Goal: Obtain resource: Download file/media

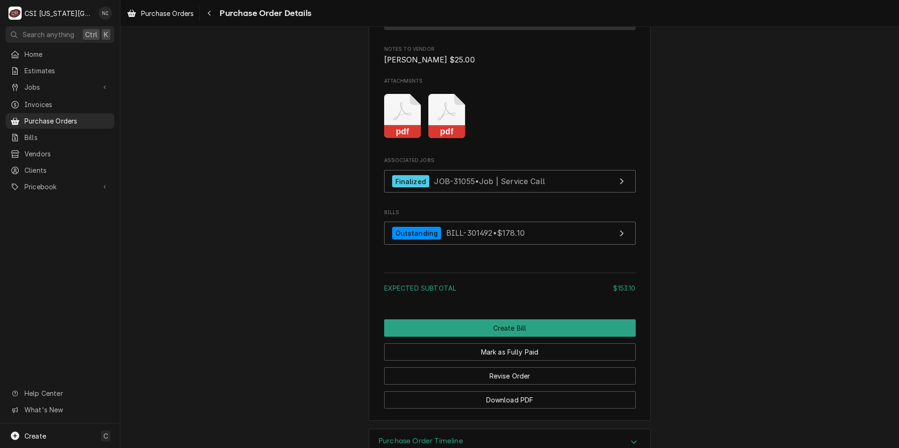
scroll to position [696, 0]
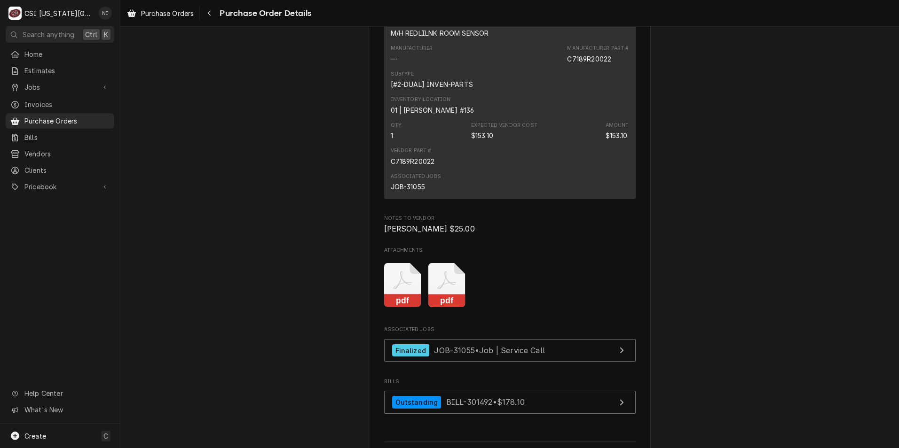
click at [441, 308] on icon "Attachments" at bounding box center [446, 285] width 37 height 45
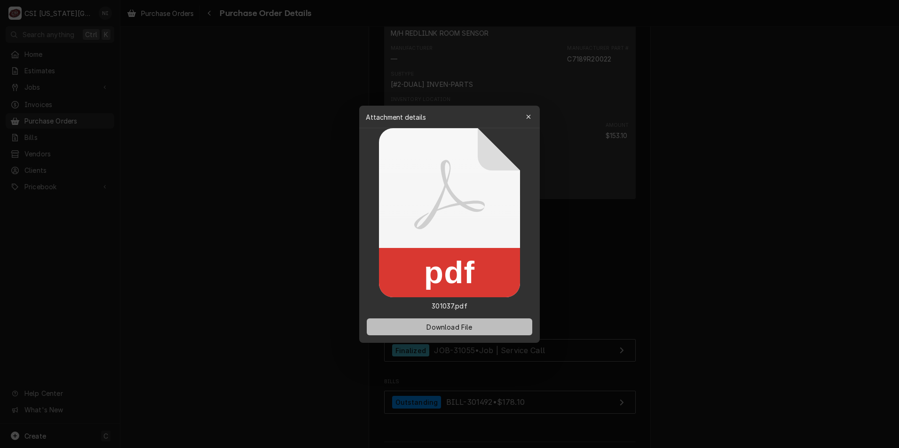
click at [457, 328] on span "Download File" at bounding box center [448, 327] width 49 height 10
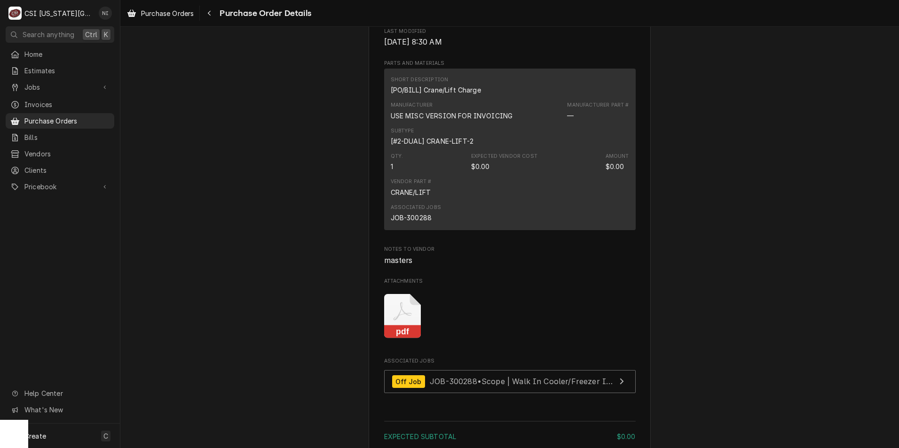
scroll to position [658, 0]
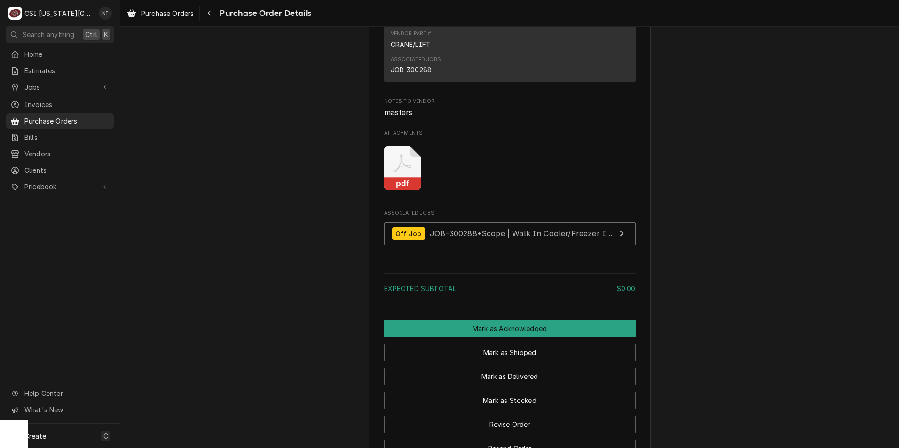
click at [407, 191] on icon "Attachments" at bounding box center [402, 168] width 37 height 45
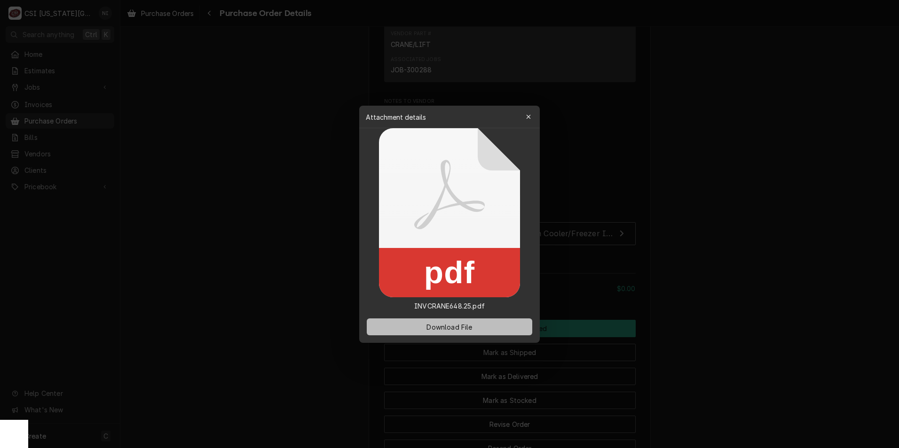
click at [488, 323] on button "Download File" at bounding box center [449, 327] width 165 height 17
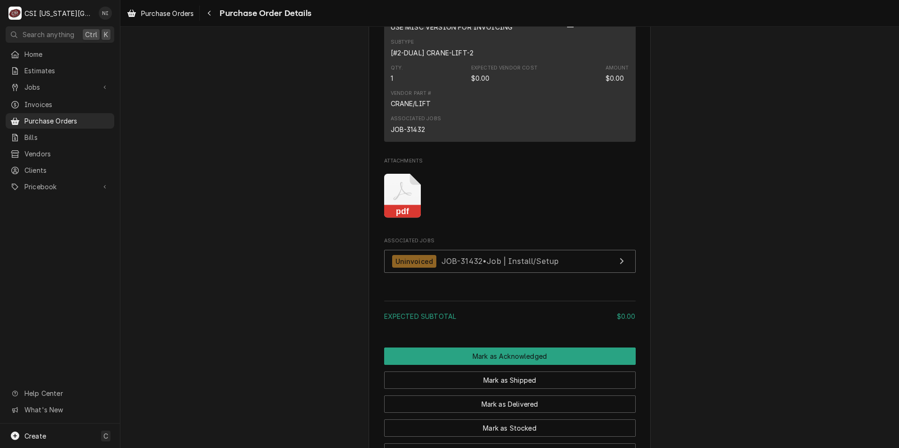
scroll to position [719, 0]
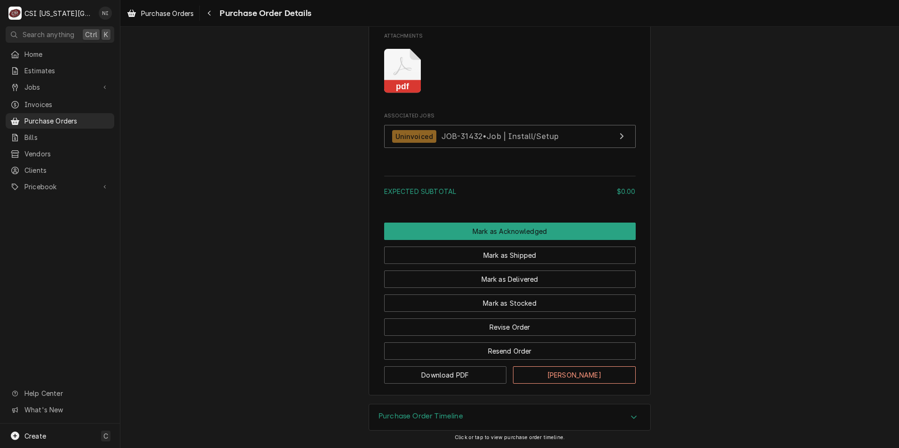
click at [408, 79] on icon "Attachments" at bounding box center [402, 71] width 37 height 45
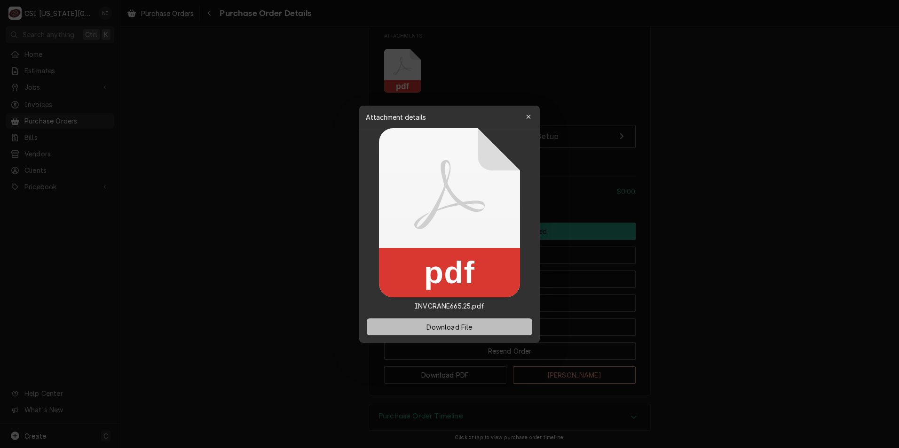
click at [514, 330] on button "Download File" at bounding box center [449, 327] width 165 height 17
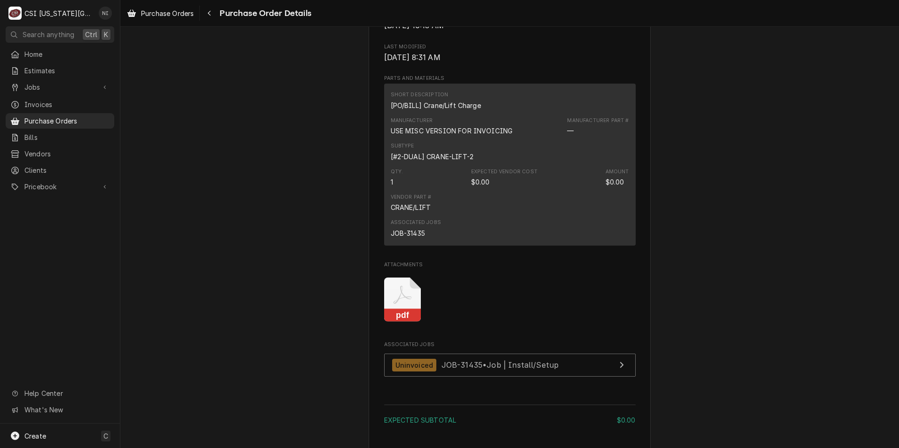
scroll to position [611, 0]
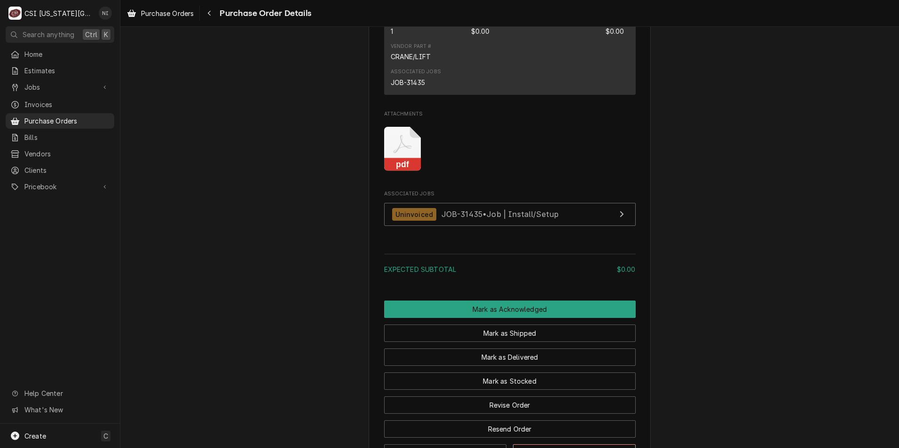
click at [393, 154] on icon "Attachments" at bounding box center [402, 144] width 18 height 18
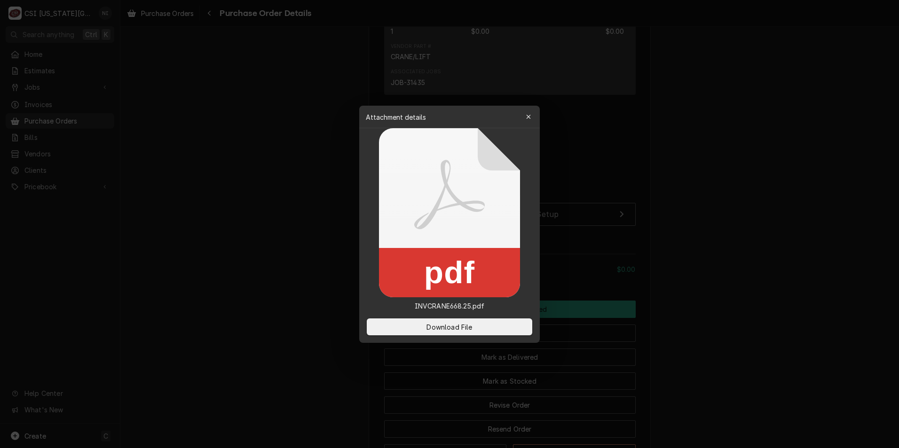
click at [474, 337] on div "Download File" at bounding box center [449, 327] width 180 height 32
click at [477, 321] on button "Download File" at bounding box center [449, 327] width 165 height 17
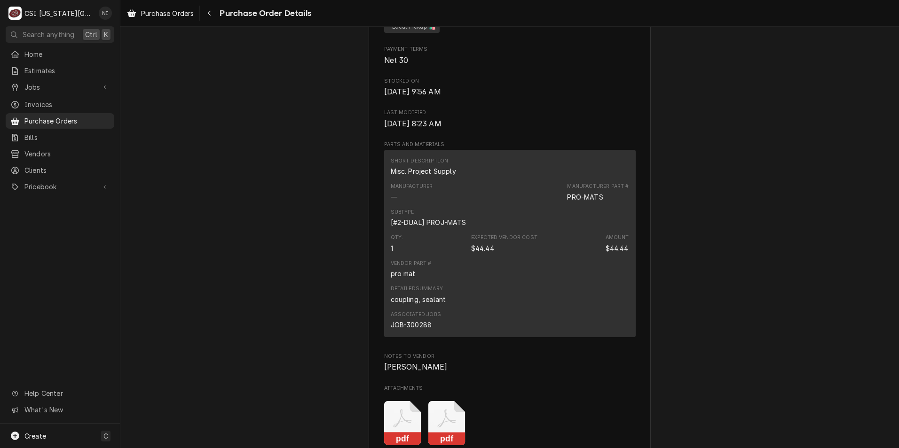
scroll to position [611, 0]
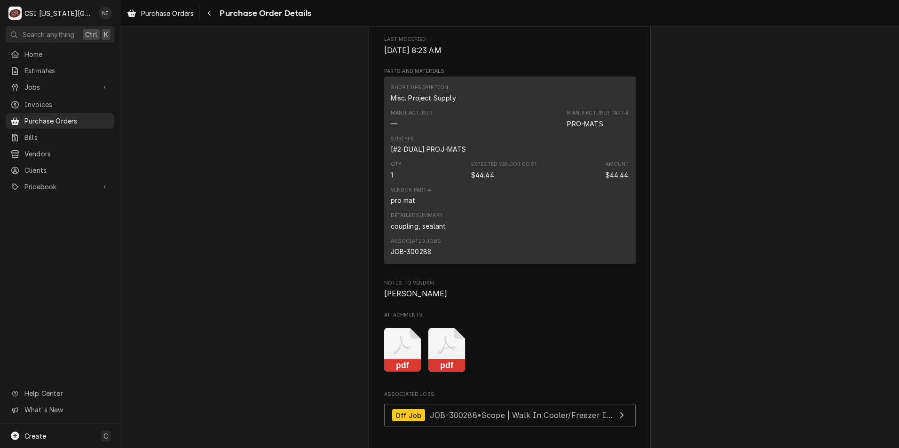
click at [443, 373] on rect "Attachments" at bounding box center [446, 366] width 37 height 13
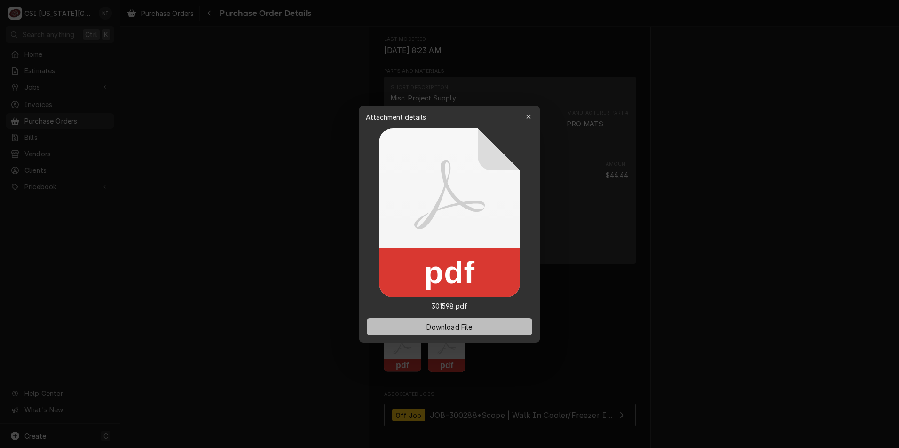
click at [436, 320] on button "Download File" at bounding box center [449, 327] width 165 height 17
click at [502, 322] on button "Download File" at bounding box center [449, 327] width 165 height 17
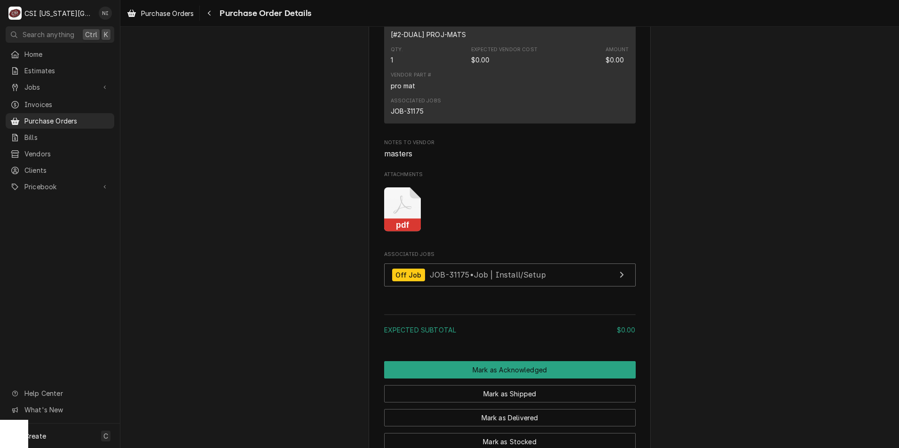
scroll to position [550, 0]
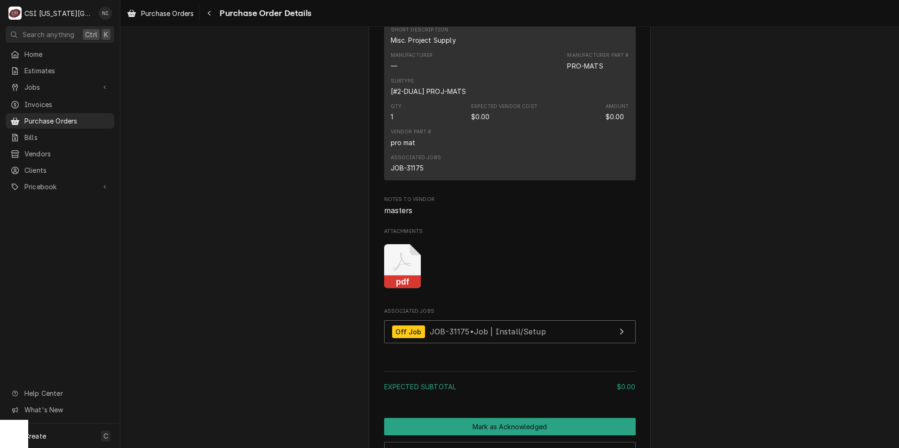
click at [401, 271] on icon "Attachments" at bounding box center [402, 262] width 18 height 18
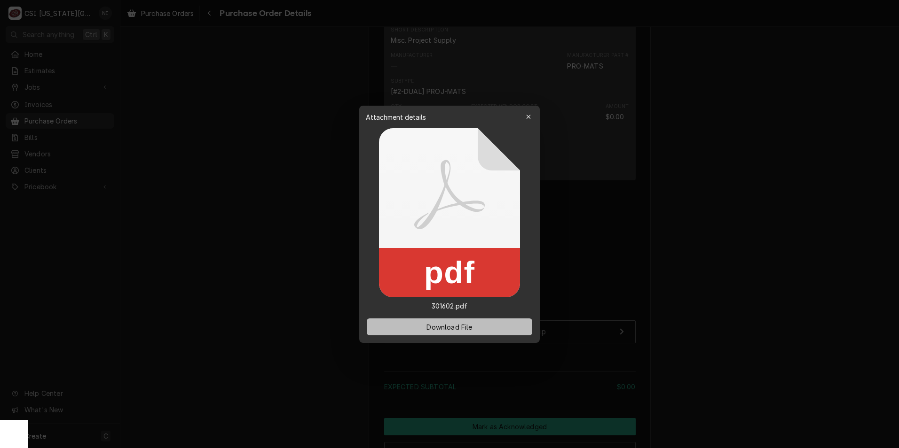
click at [457, 324] on span "Download File" at bounding box center [448, 327] width 49 height 10
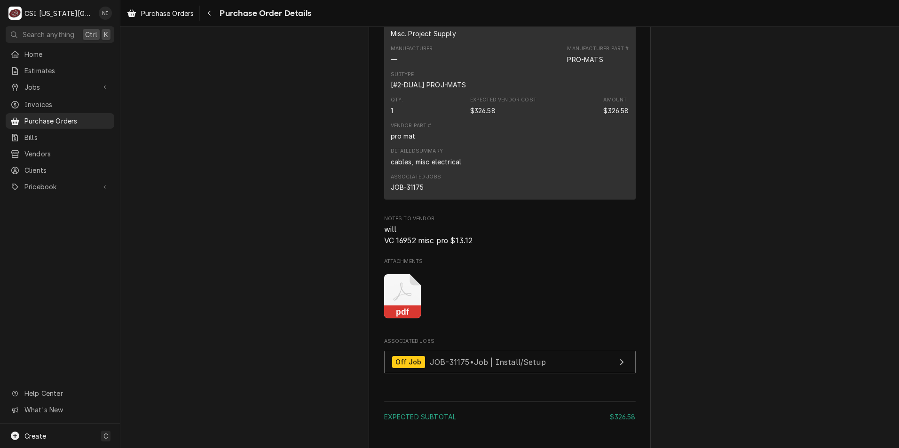
scroll to position [752, 0]
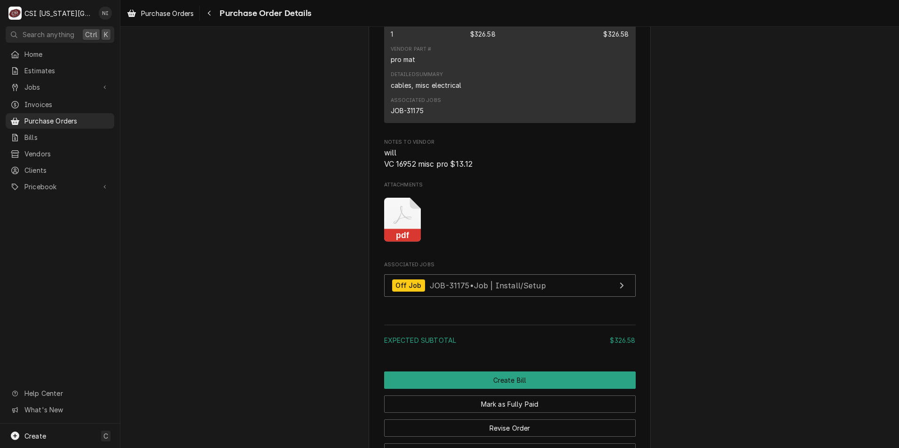
click at [402, 225] on icon "Attachments" at bounding box center [402, 215] width 18 height 18
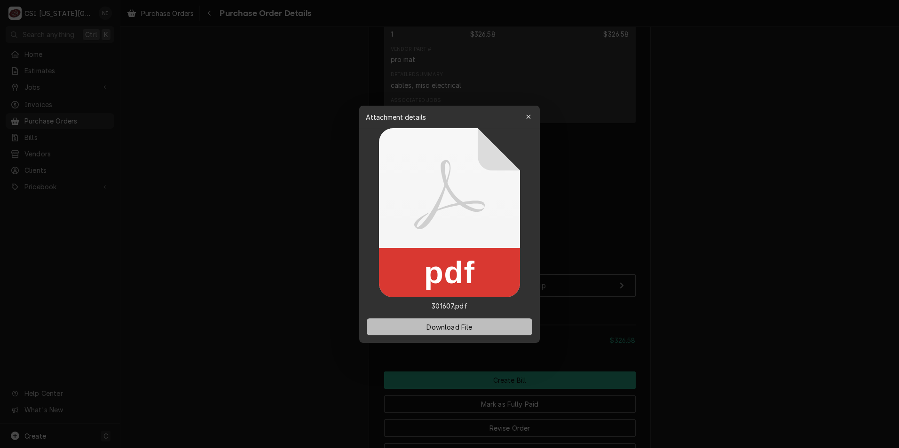
click at [455, 325] on span "Download File" at bounding box center [448, 327] width 49 height 10
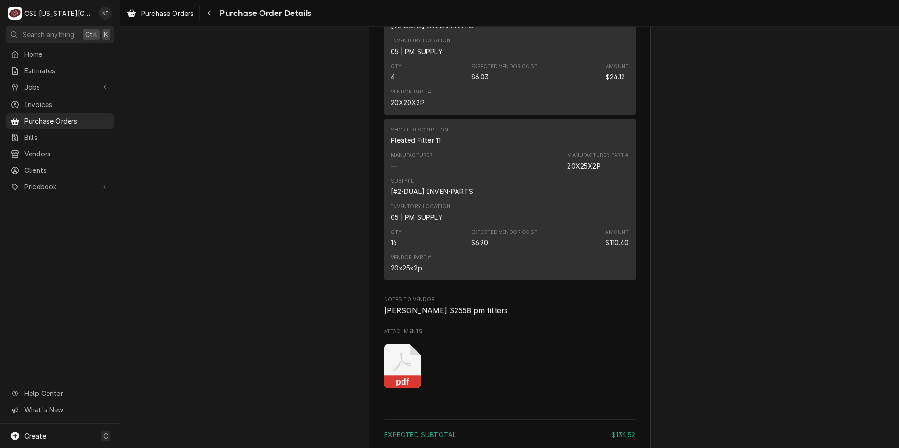
scroll to position [956, 0]
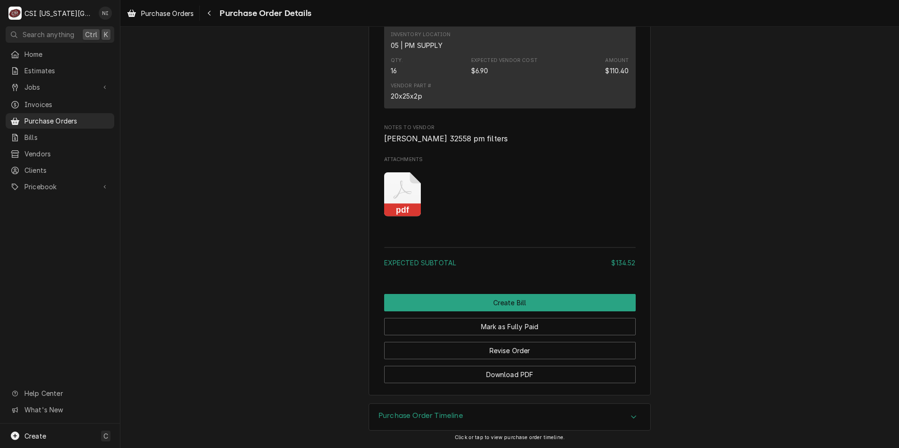
click at [397, 197] on icon "Attachments" at bounding box center [402, 194] width 37 height 45
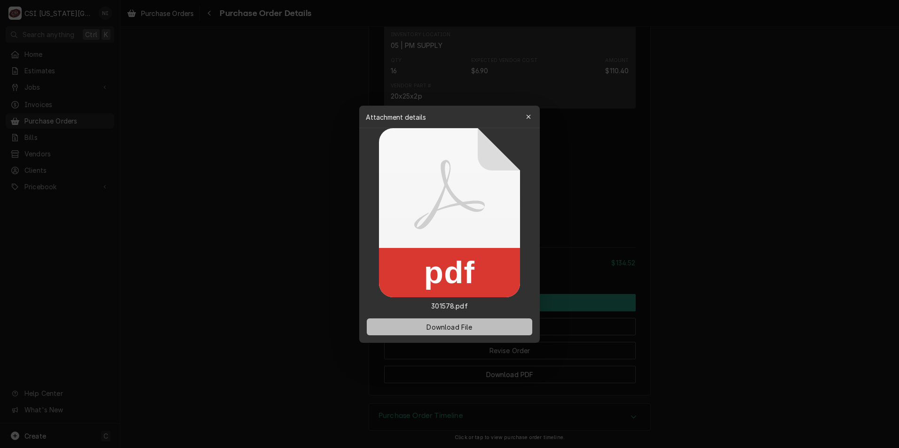
click at [432, 323] on span "Download File" at bounding box center [448, 327] width 49 height 10
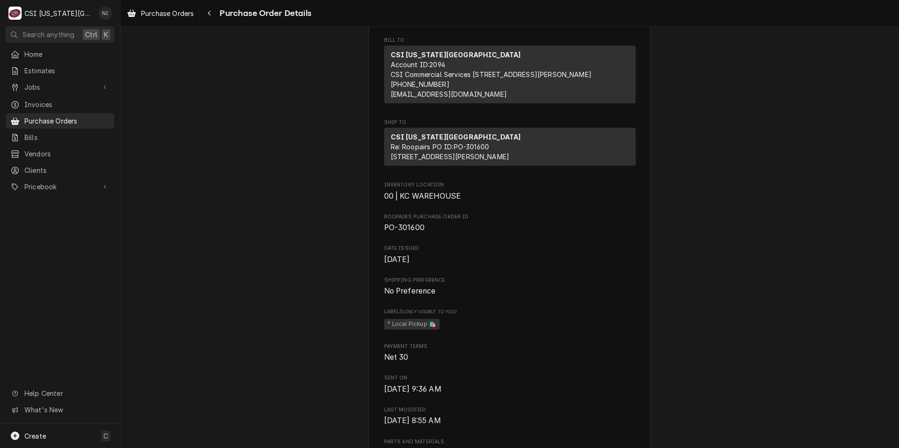
scroll to position [517, 0]
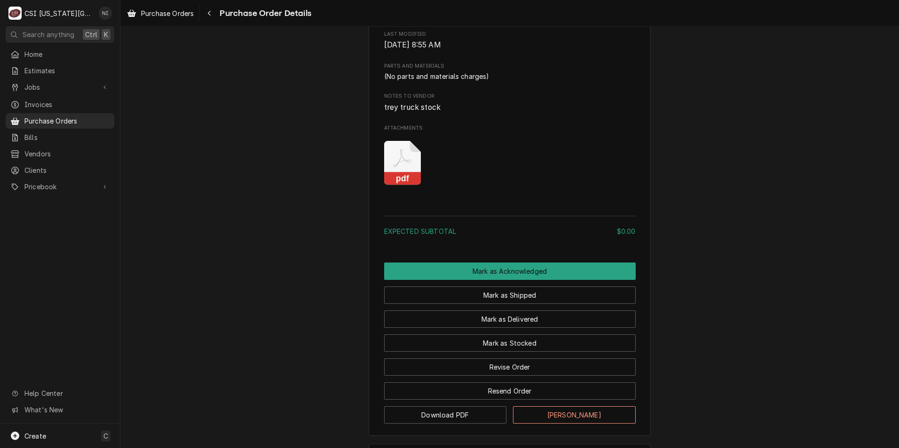
click at [403, 186] on icon "Attachments" at bounding box center [402, 163] width 37 height 45
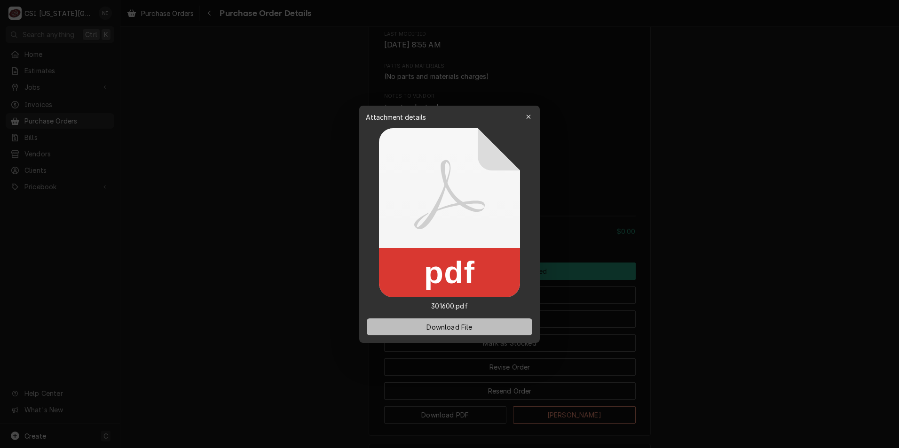
click at [460, 323] on span "Download File" at bounding box center [448, 327] width 49 height 10
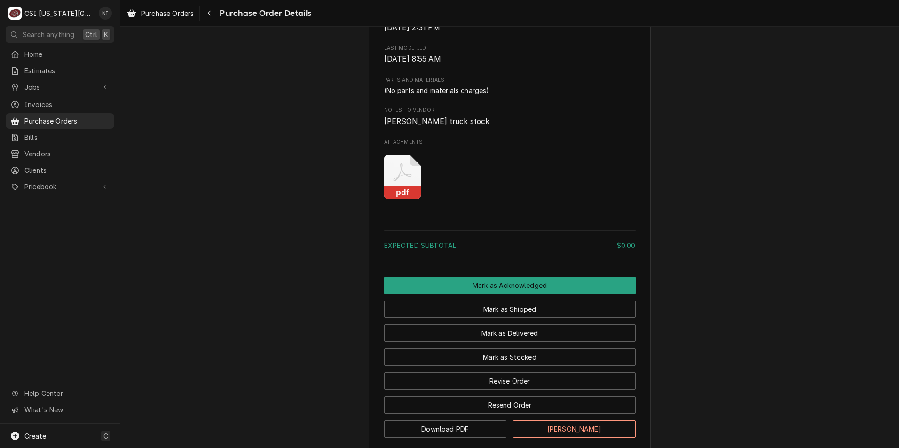
scroll to position [564, 0]
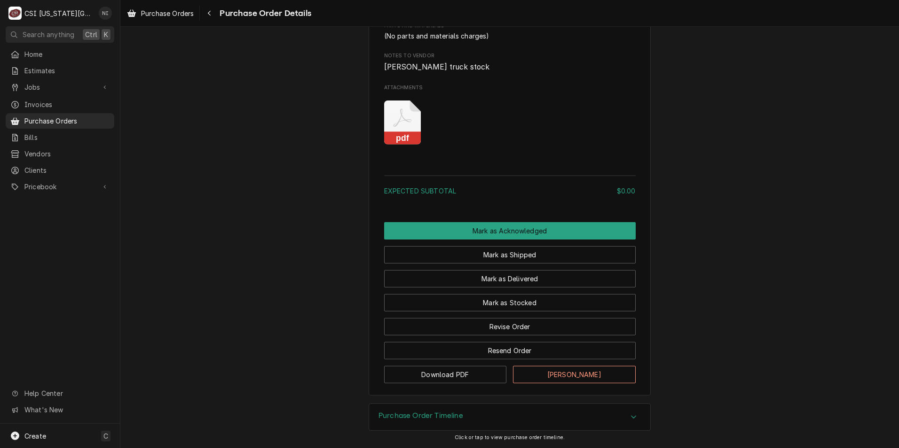
click at [396, 140] on icon "Attachments" at bounding box center [402, 123] width 37 height 45
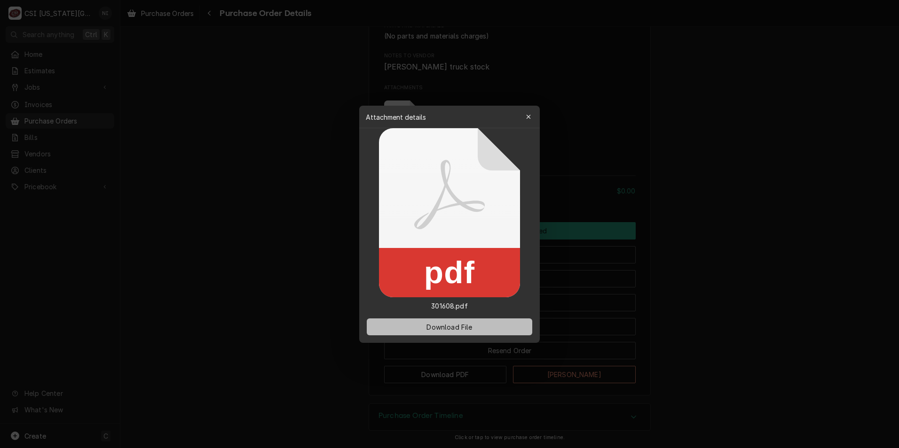
click at [455, 321] on button "Download File" at bounding box center [449, 327] width 165 height 17
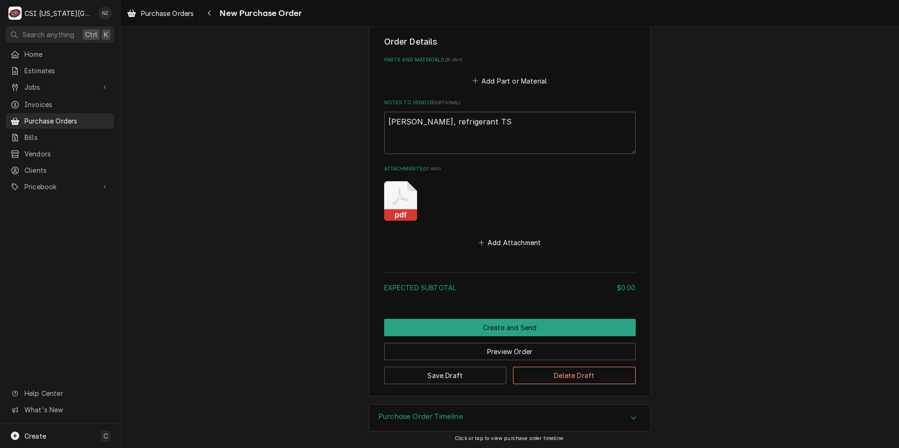
scroll to position [380, 0]
click at [401, 206] on icon "Attachments" at bounding box center [400, 199] width 33 height 39
type textarea "x"
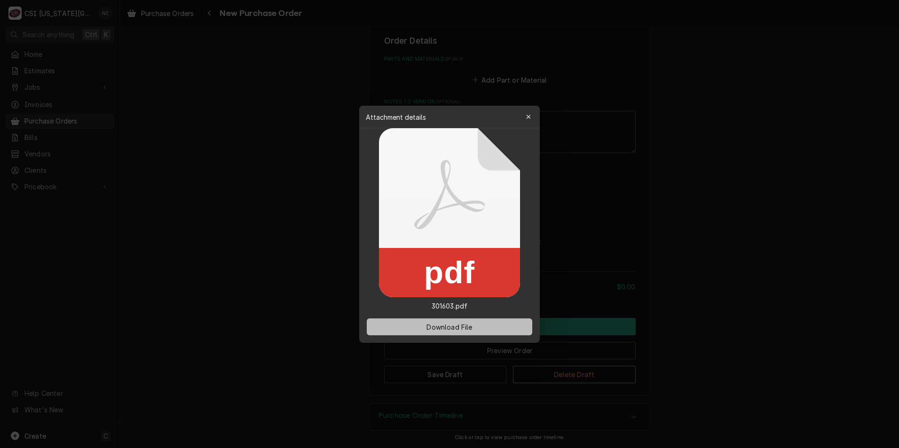
click at [477, 330] on button "Download File" at bounding box center [449, 327] width 165 height 17
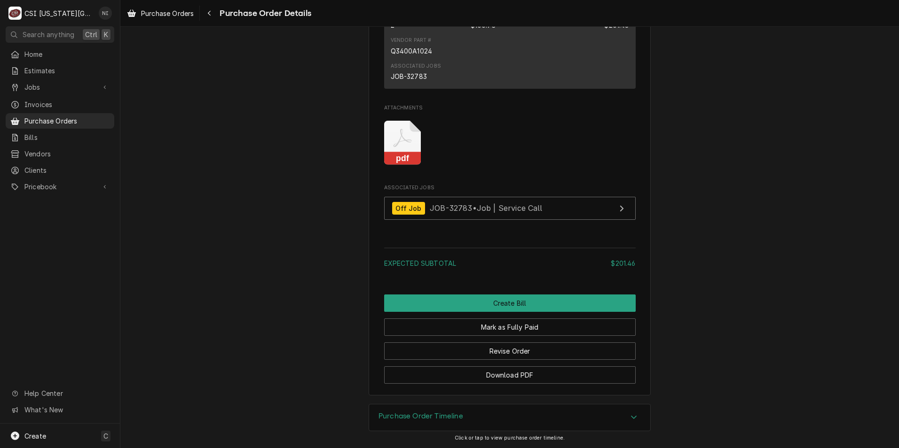
scroll to position [836, 0]
click at [405, 141] on icon "Attachments" at bounding box center [402, 138] width 18 height 18
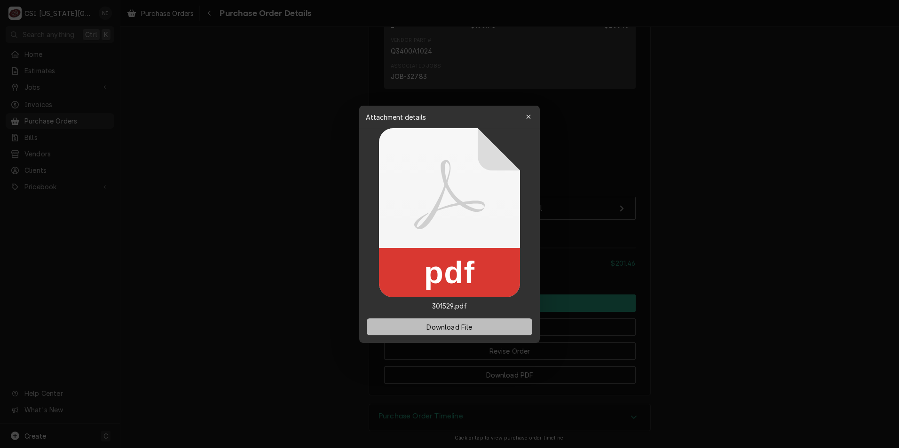
click at [470, 329] on span "Download File" at bounding box center [448, 327] width 49 height 10
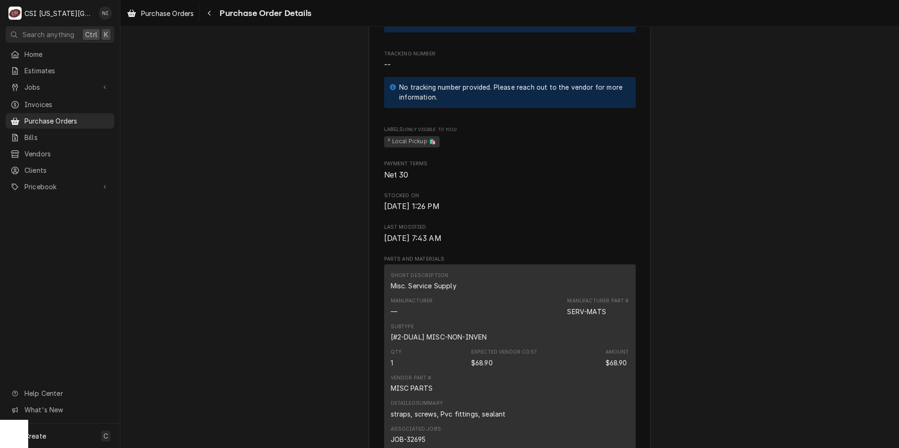
scroll to position [752, 0]
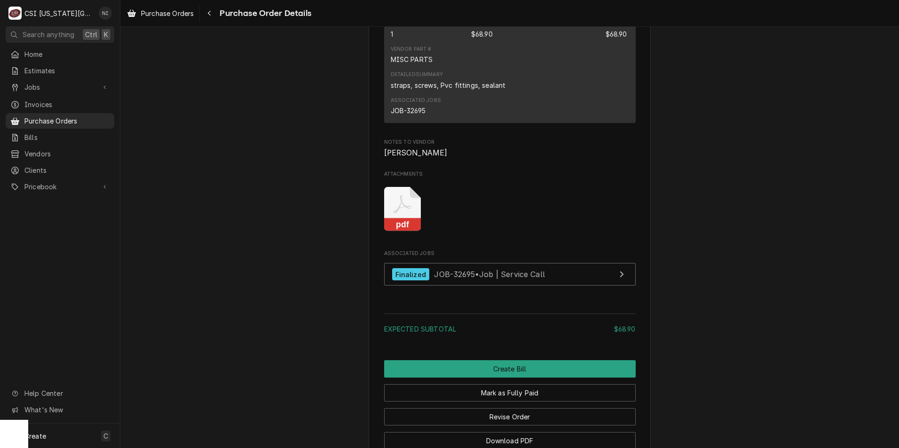
click at [407, 232] on rect "Attachments" at bounding box center [402, 225] width 37 height 13
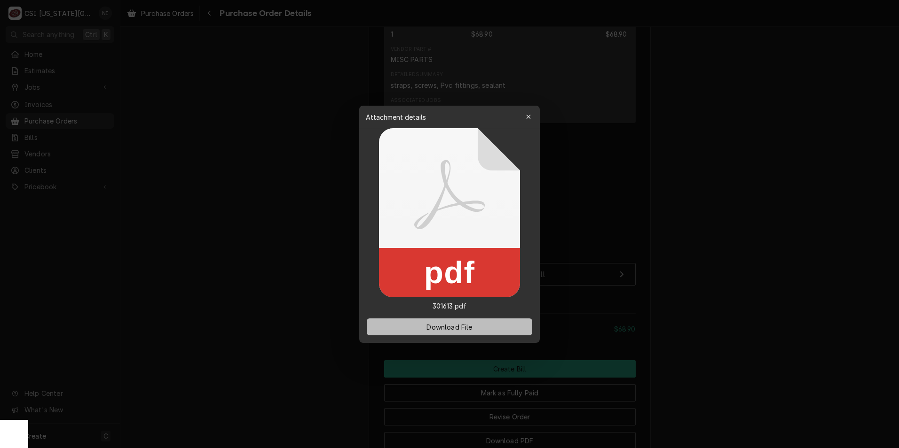
drag, startPoint x: 446, startPoint y: 327, endPoint x: 3, endPoint y: 182, distance: 466.2
click at [444, 326] on span "Download File" at bounding box center [448, 327] width 49 height 10
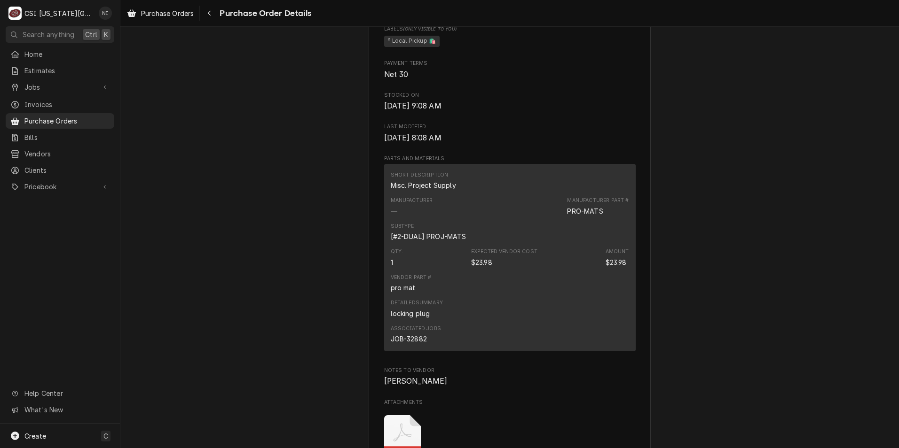
scroll to position [611, 0]
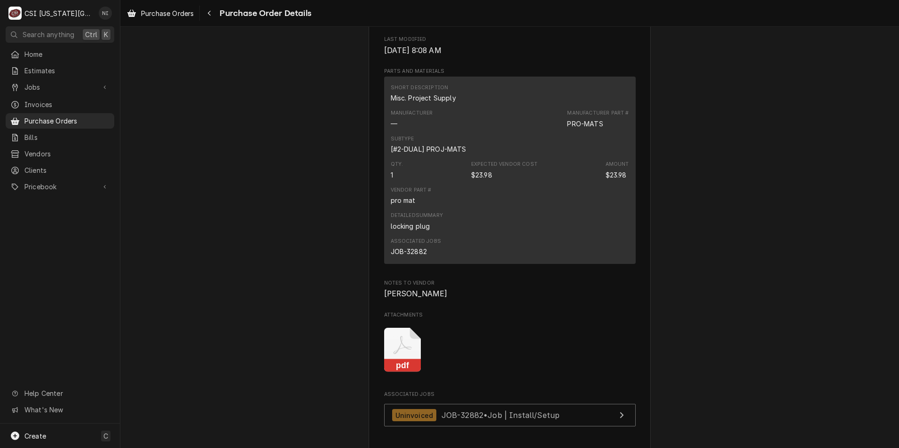
click at [399, 373] on icon "Attachments" at bounding box center [402, 350] width 37 height 45
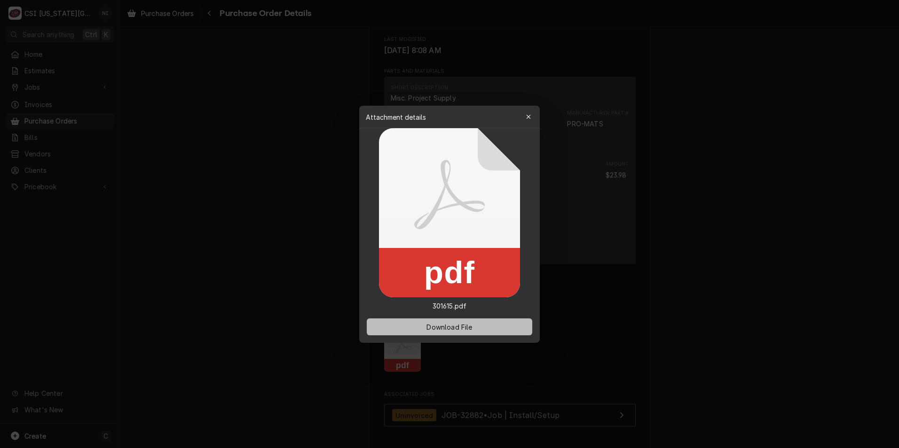
click at [419, 319] on button "Download File" at bounding box center [449, 327] width 165 height 17
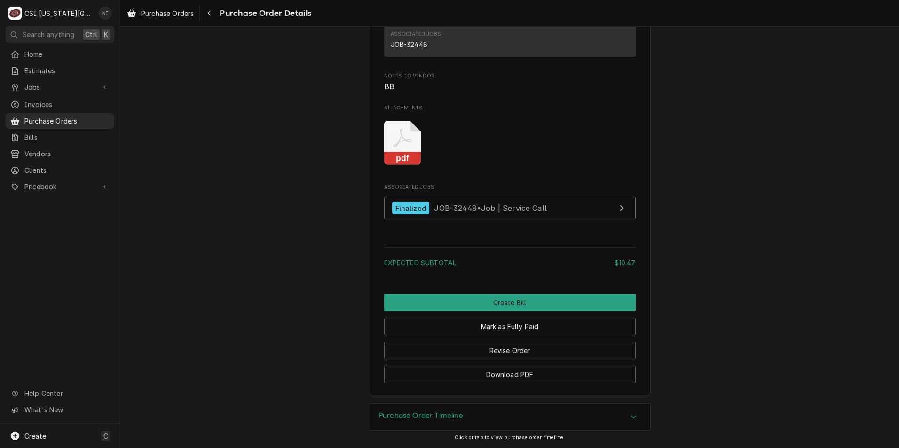
scroll to position [858, 0]
click at [407, 150] on icon "Attachments" at bounding box center [402, 143] width 37 height 45
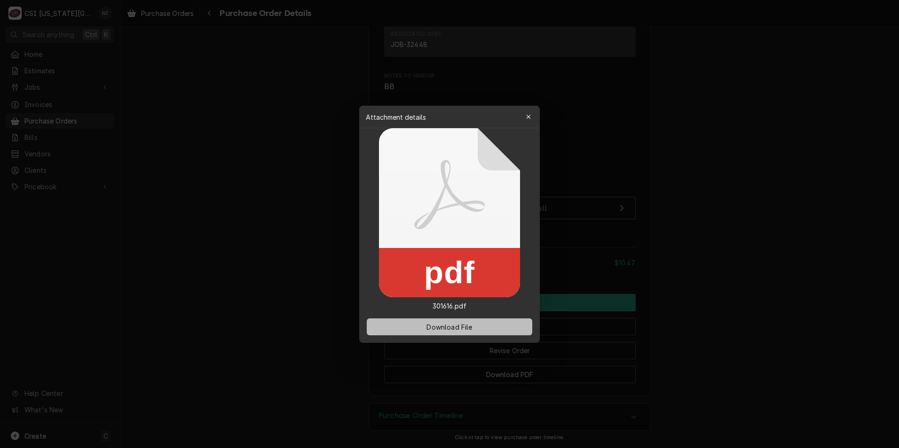
click at [421, 323] on button "Download File" at bounding box center [449, 327] width 165 height 17
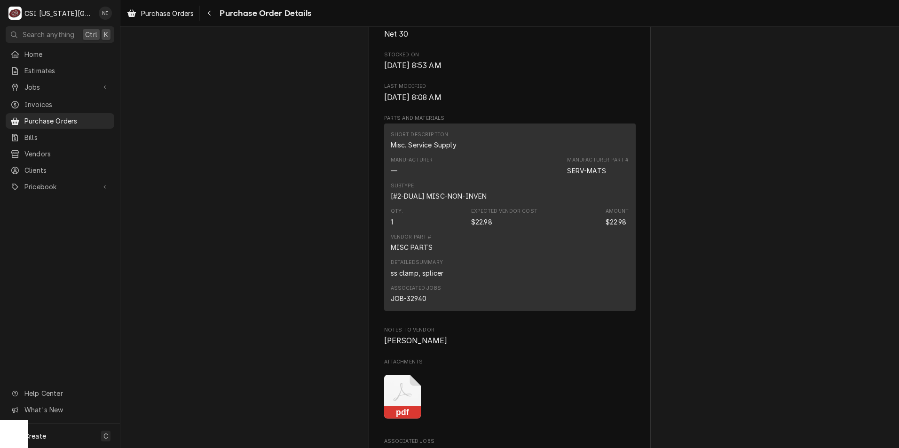
scroll to position [752, 0]
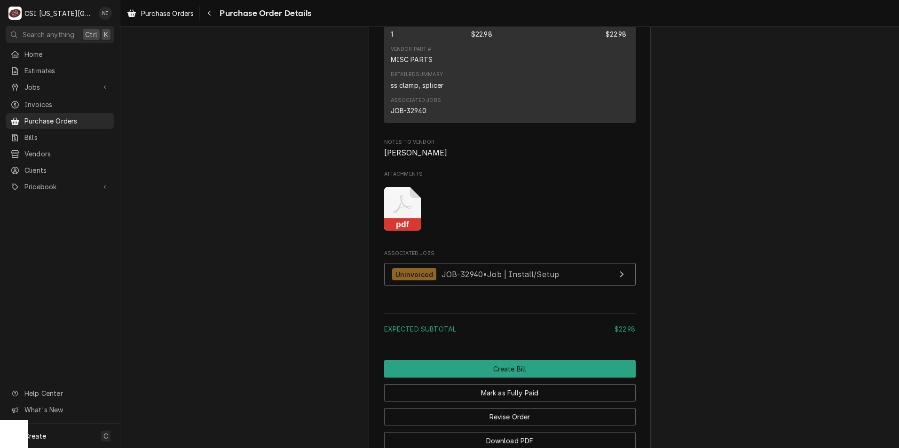
click at [405, 232] on icon "Attachments" at bounding box center [402, 209] width 37 height 45
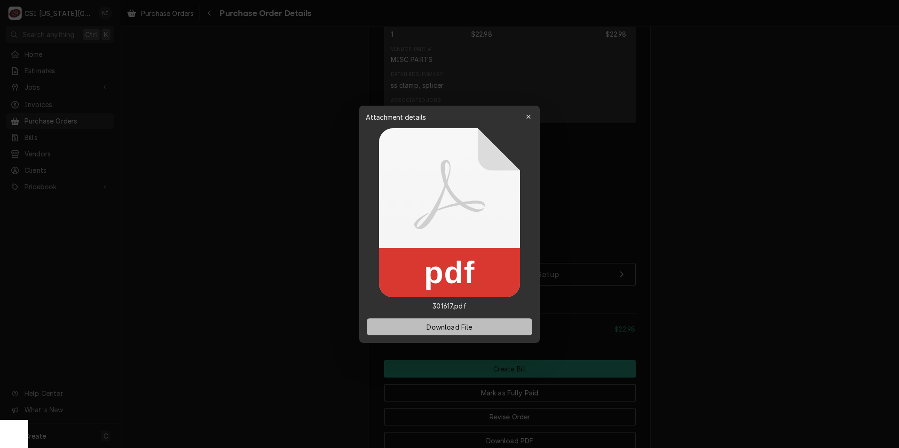
click at [462, 326] on span "Download File" at bounding box center [448, 327] width 49 height 10
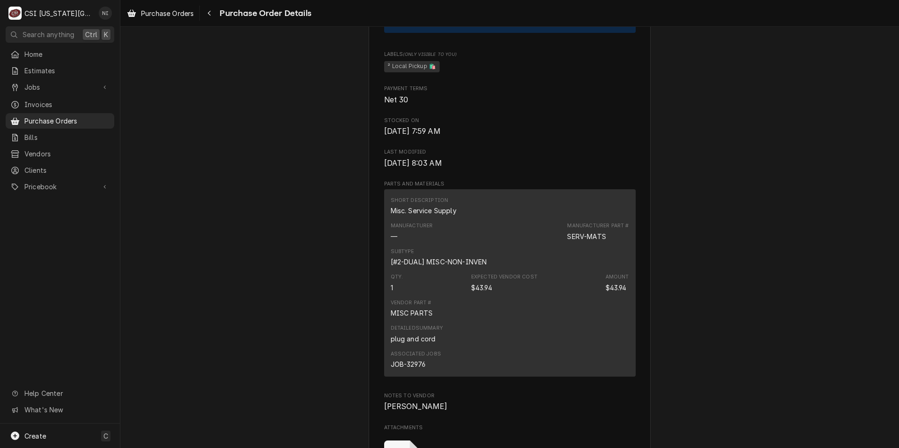
scroll to position [705, 0]
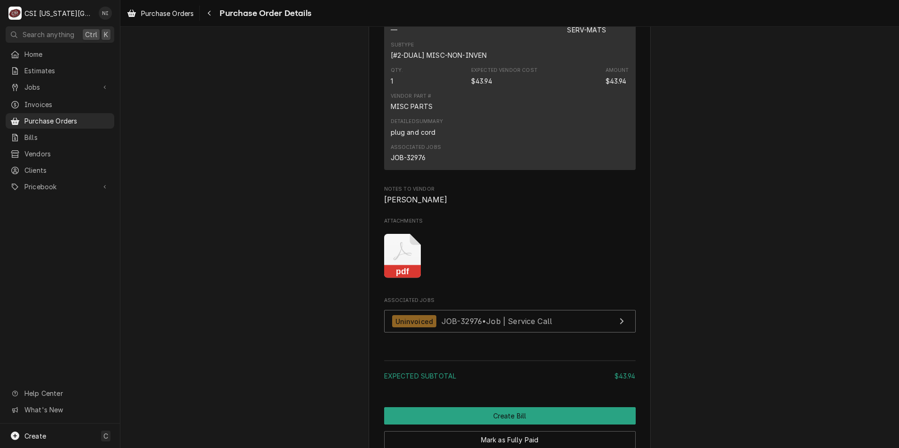
click at [401, 279] on rect "Attachments" at bounding box center [402, 272] width 37 height 13
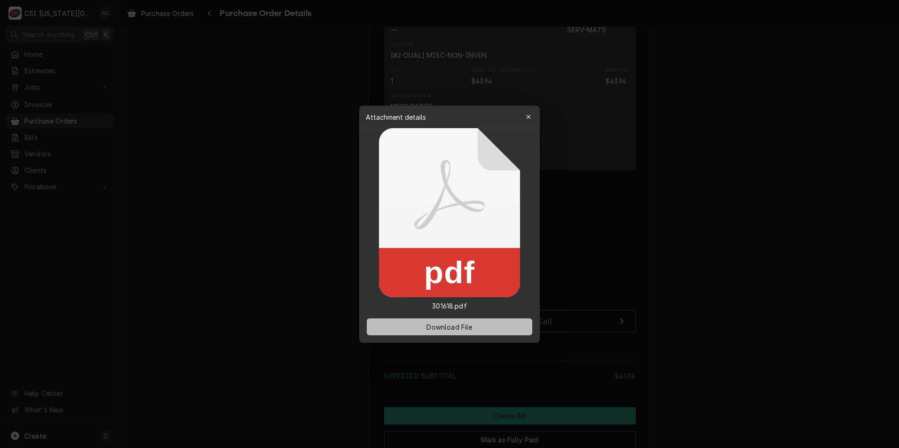
click at [434, 327] on span "Download File" at bounding box center [448, 327] width 49 height 10
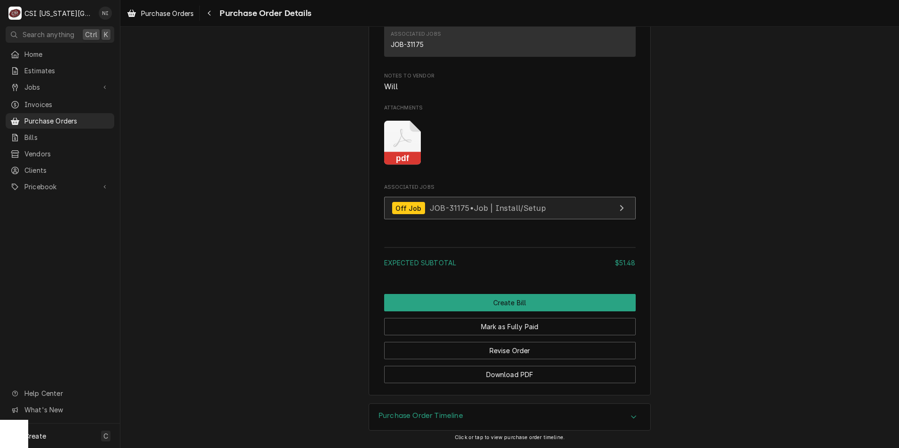
scroll to position [858, 0]
click at [402, 149] on icon "Attachments" at bounding box center [402, 143] width 37 height 45
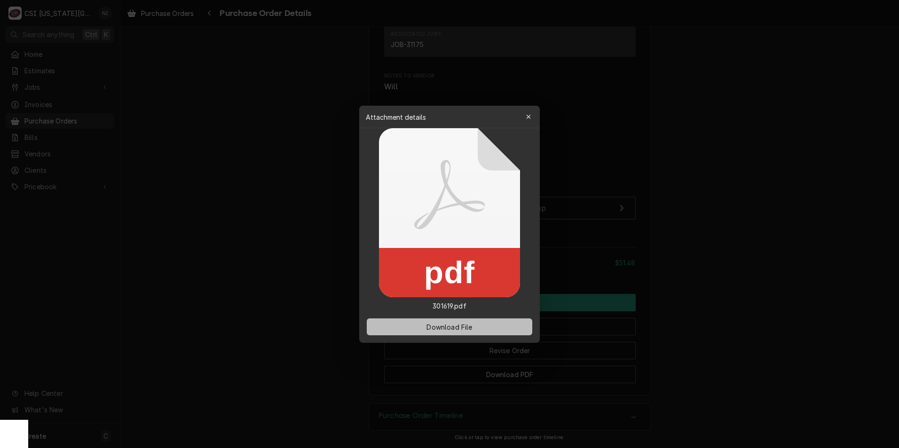
click at [471, 328] on span "Download File" at bounding box center [448, 327] width 49 height 10
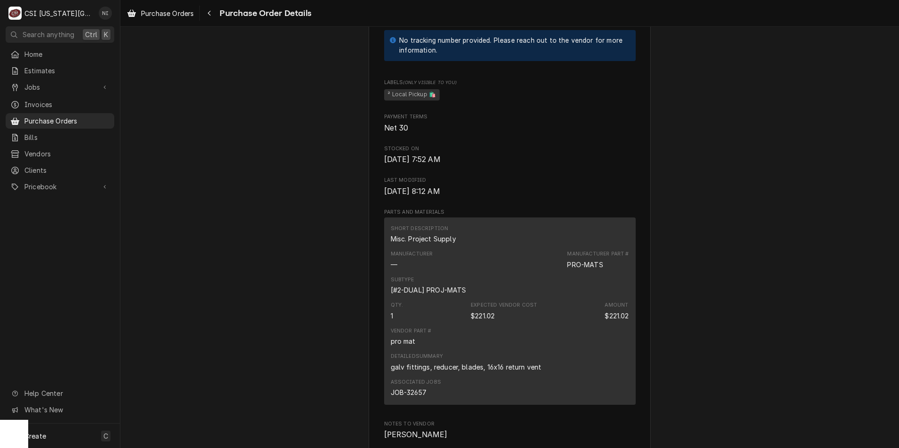
scroll to position [799, 0]
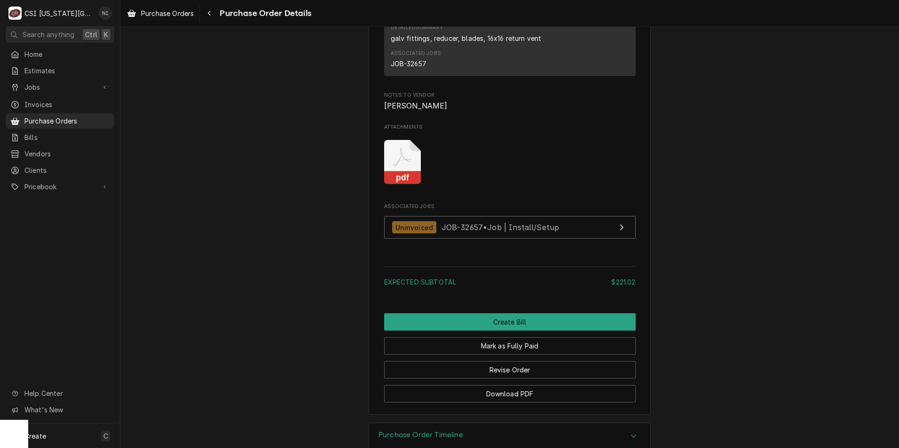
click at [406, 185] on rect "Attachments" at bounding box center [402, 178] width 37 height 13
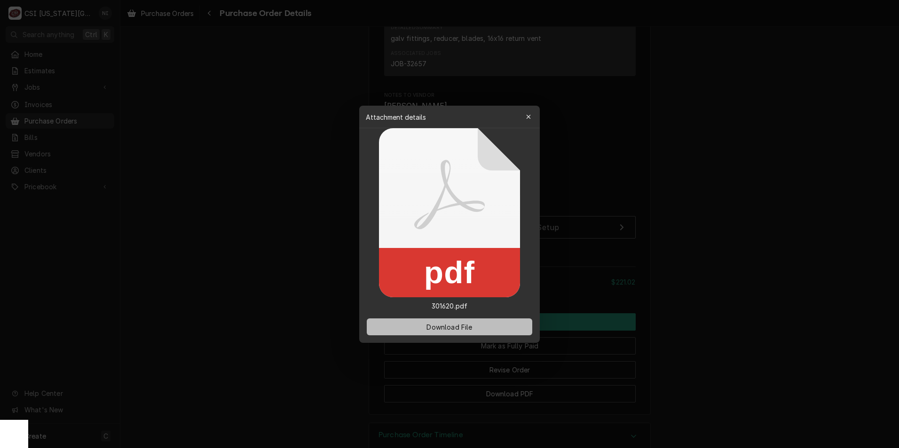
click at [456, 329] on span "Download File" at bounding box center [448, 327] width 49 height 10
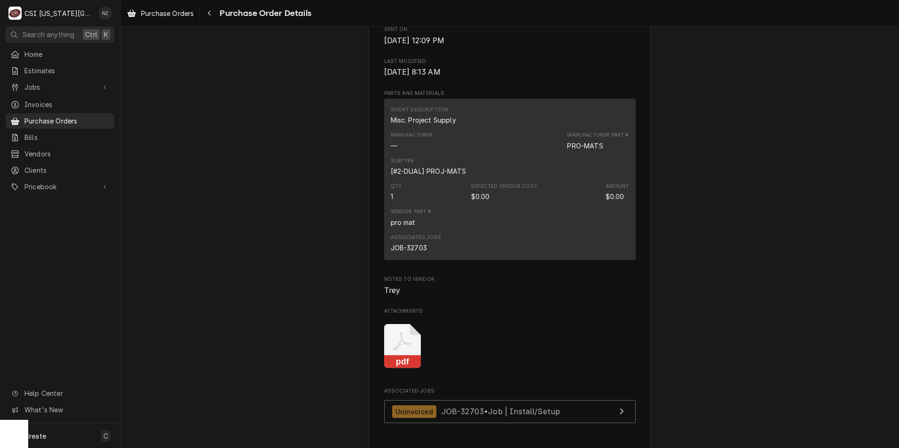
scroll to position [785, 0]
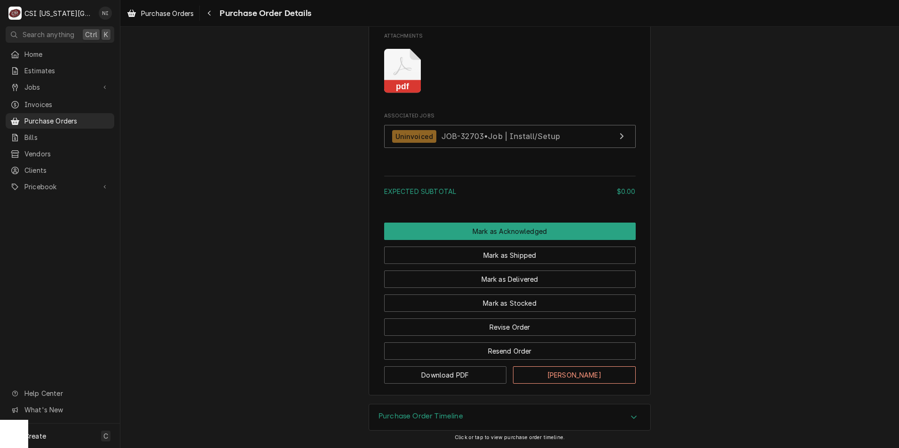
click at [395, 79] on icon "Attachments" at bounding box center [402, 71] width 37 height 45
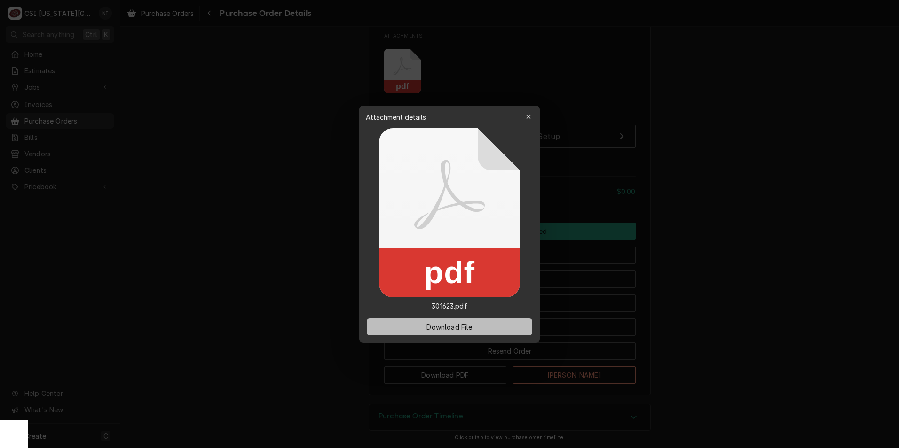
click at [450, 329] on span "Download File" at bounding box center [448, 327] width 49 height 10
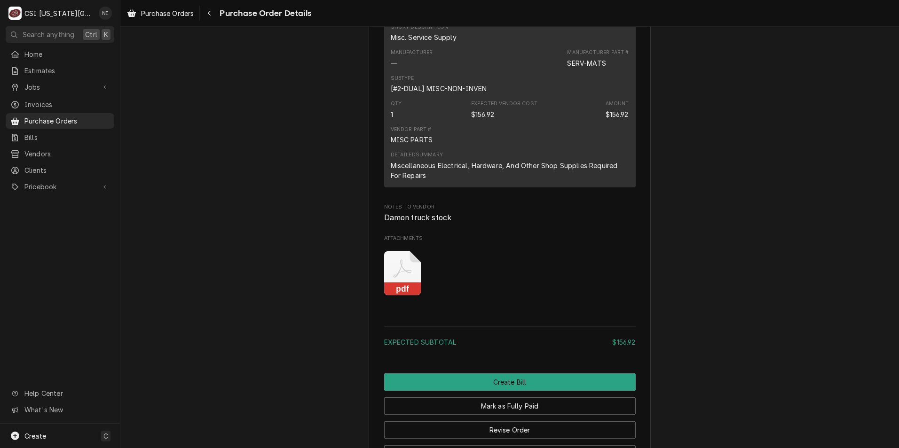
scroll to position [752, 0]
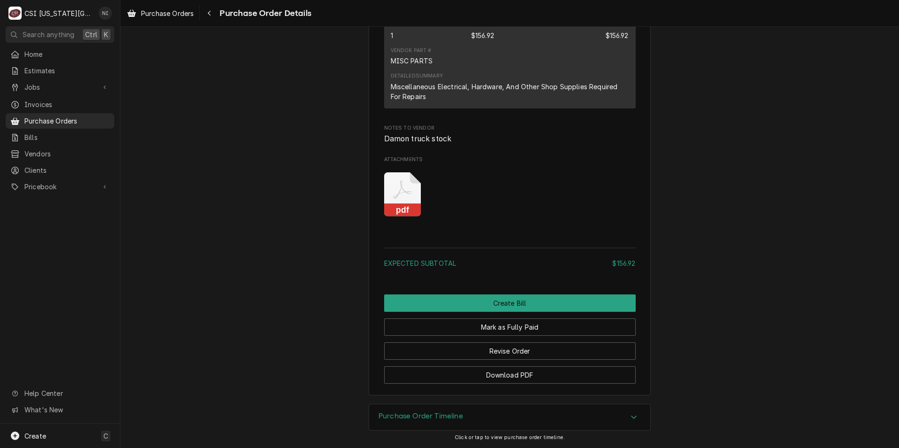
click at [408, 217] on icon "Attachments" at bounding box center [402, 194] width 37 height 45
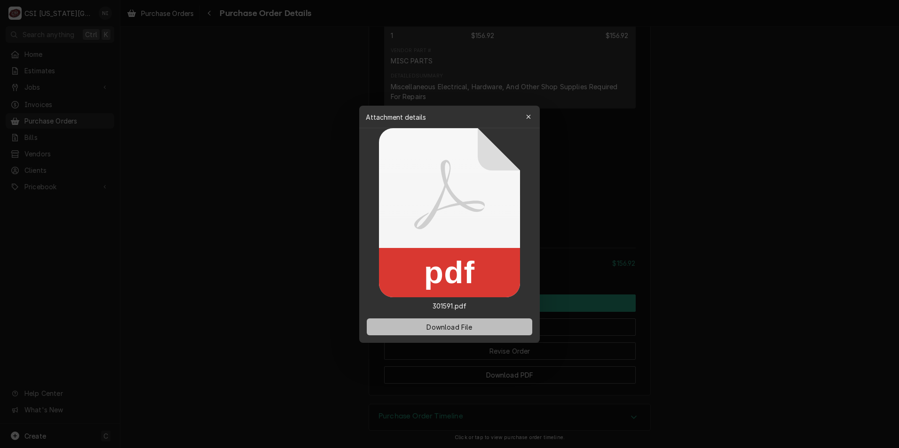
click at [451, 320] on button "Download File" at bounding box center [449, 327] width 165 height 17
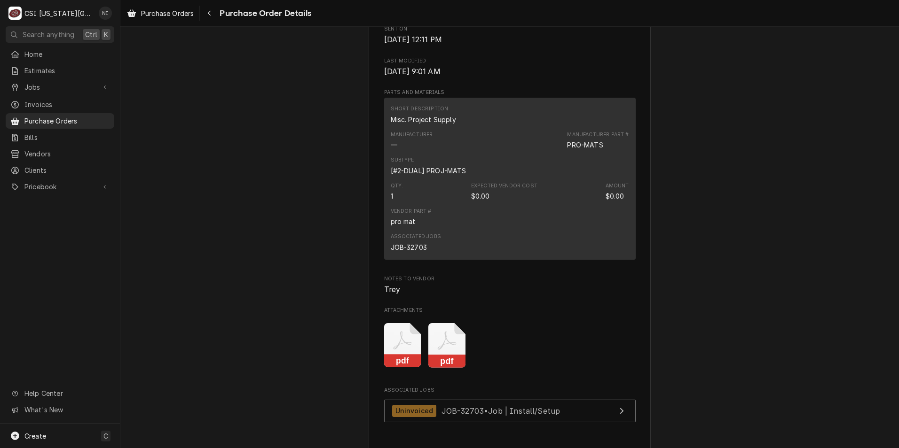
scroll to position [517, 0]
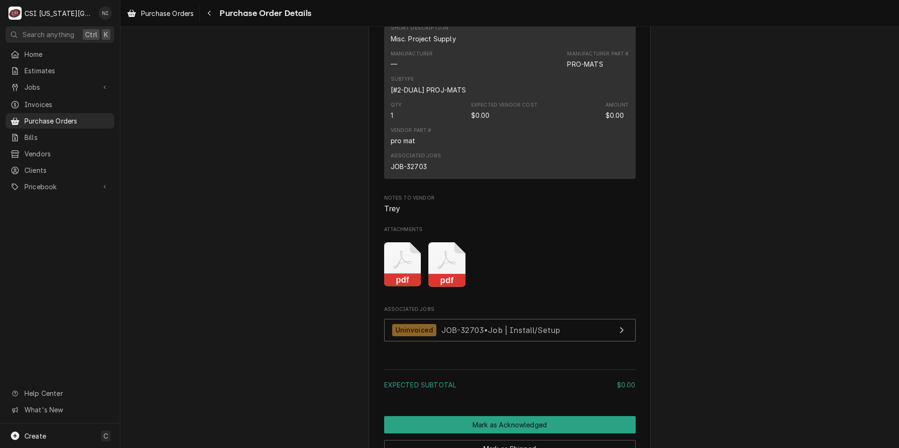
click at [445, 287] on icon "Attachments" at bounding box center [446, 265] width 37 height 45
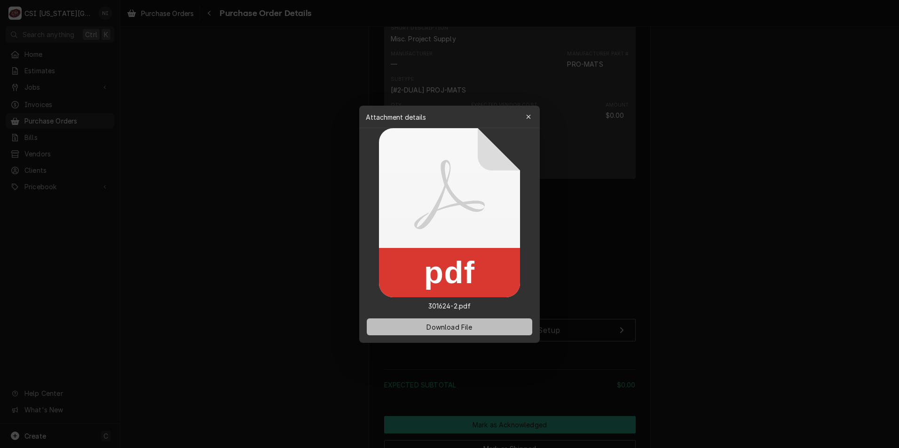
click at [450, 323] on span "Download File" at bounding box center [448, 327] width 49 height 10
click at [529, 114] on icon "button" at bounding box center [528, 117] width 5 height 7
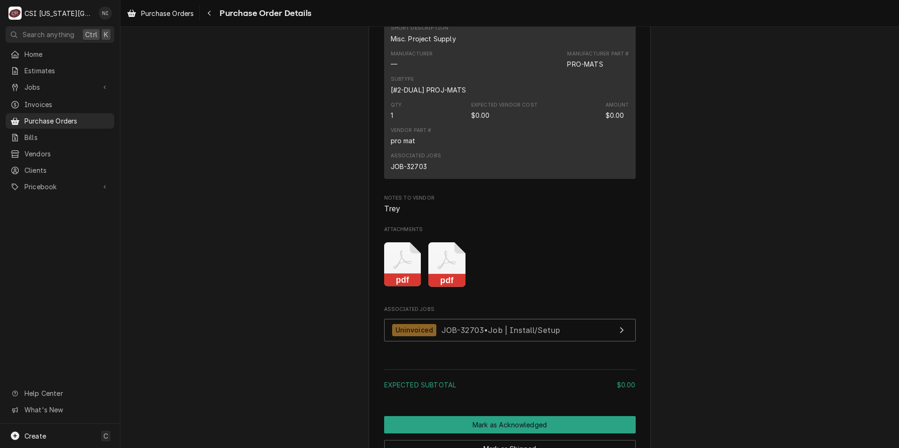
click at [399, 287] on icon "Attachments" at bounding box center [402, 265] width 37 height 45
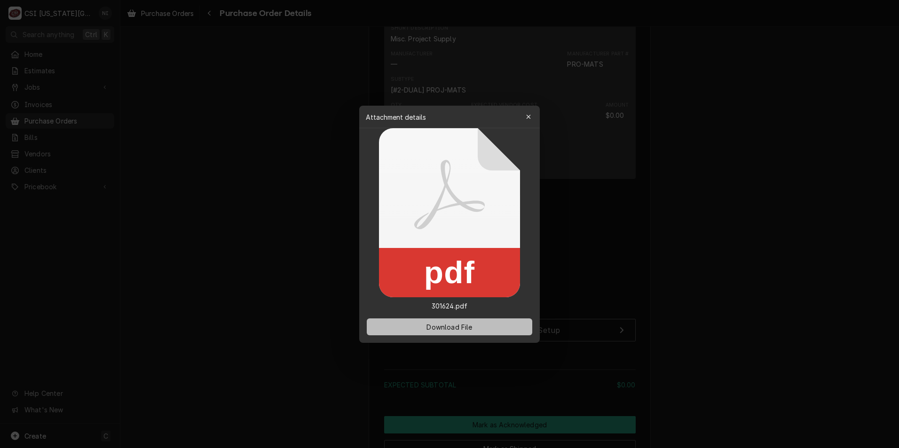
click at [462, 329] on span "Download File" at bounding box center [448, 327] width 49 height 10
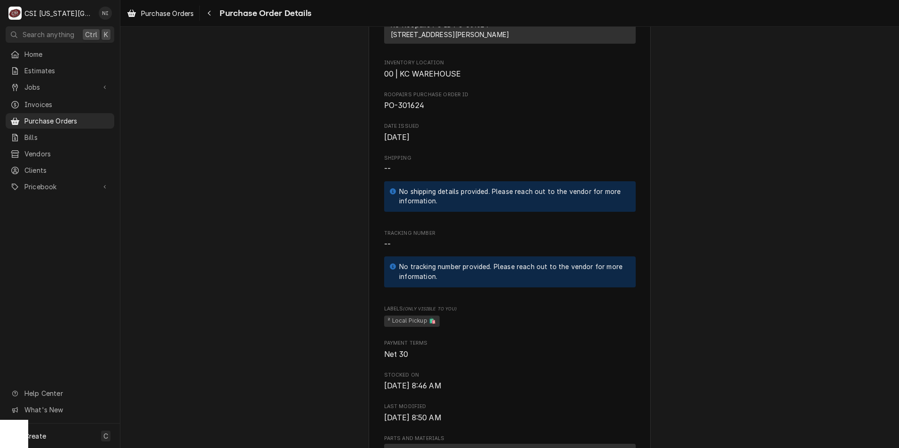
scroll to position [282, 0]
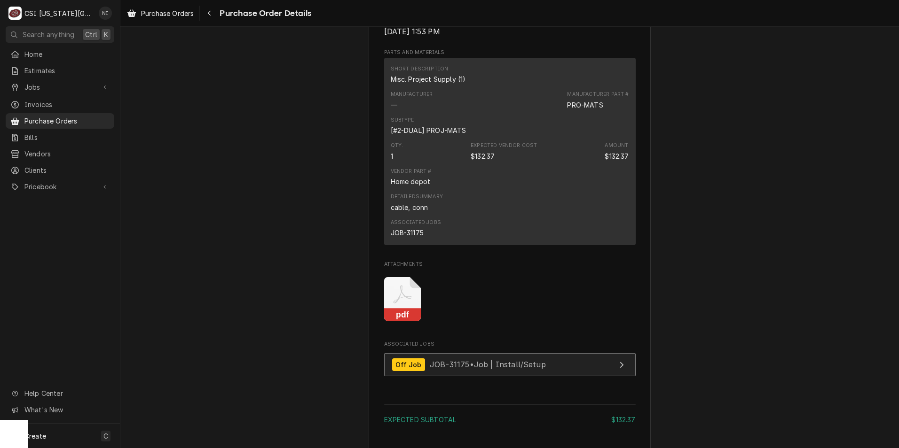
scroll to position [705, 0]
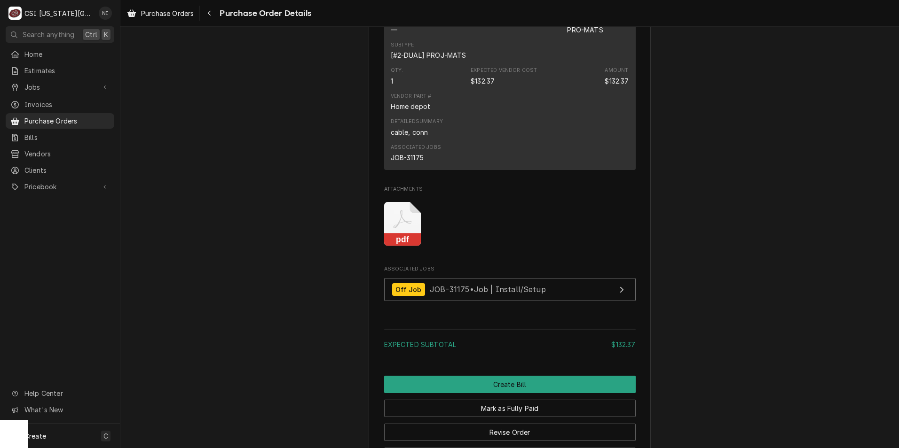
click at [397, 247] on icon "Attachments" at bounding box center [402, 224] width 37 height 45
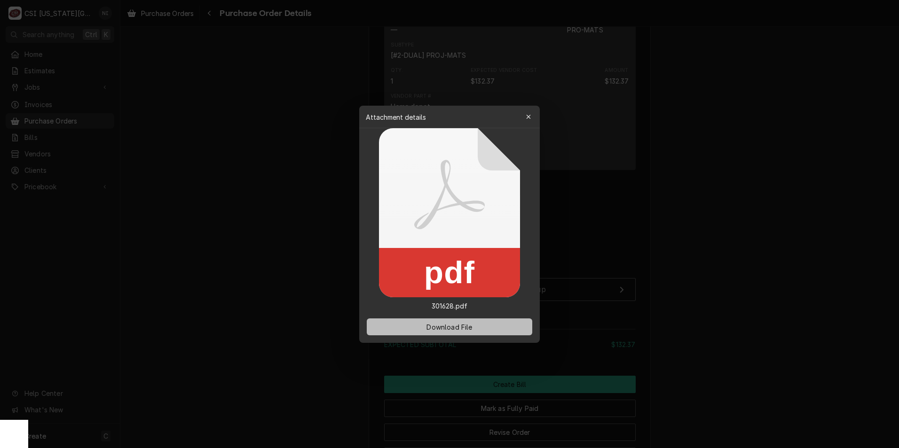
click at [449, 334] on button "Download File" at bounding box center [449, 327] width 165 height 17
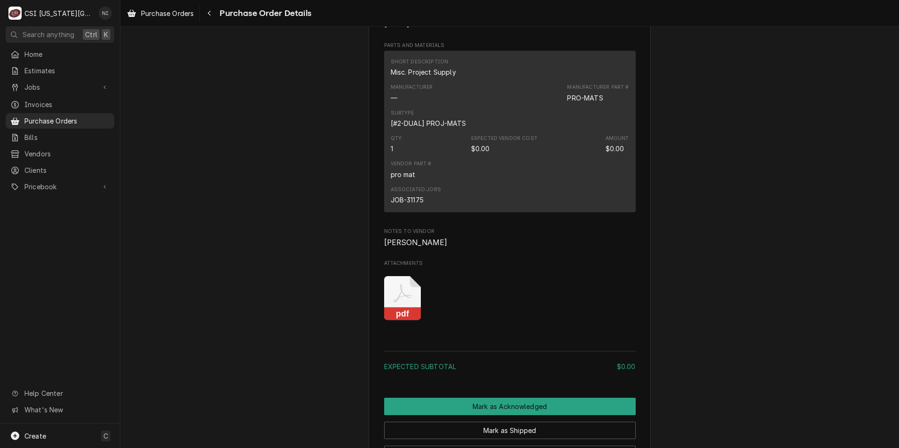
scroll to position [611, 0]
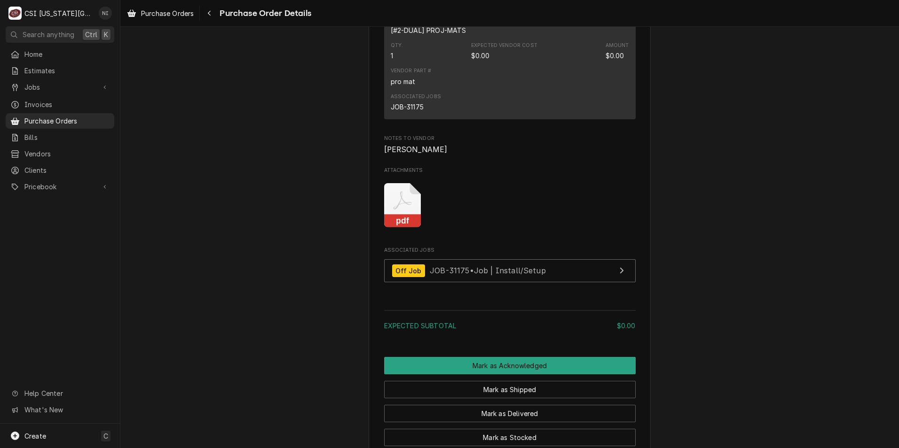
click at [402, 228] on icon "Attachments" at bounding box center [402, 205] width 37 height 45
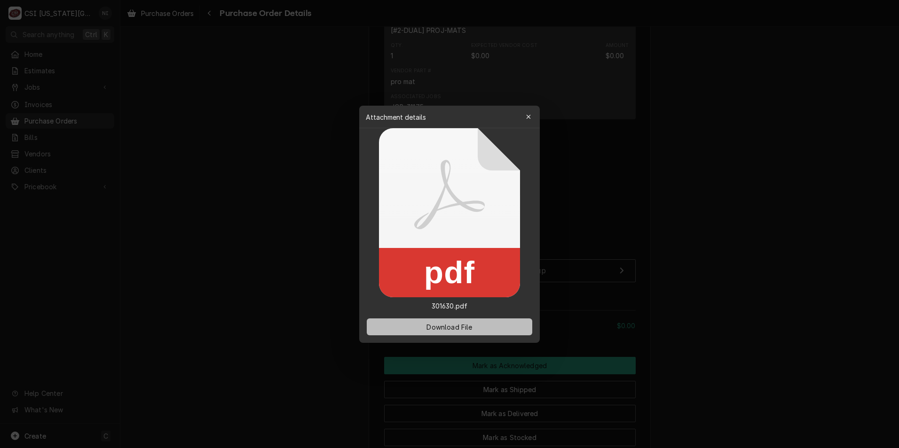
click at [423, 329] on button "Download File" at bounding box center [449, 327] width 165 height 17
